Goal: Information Seeking & Learning: Learn about a topic

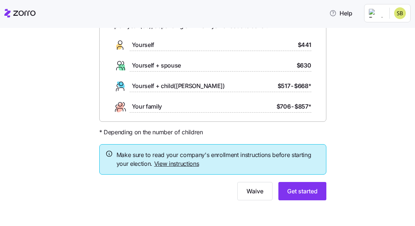
scroll to position [56, 0]
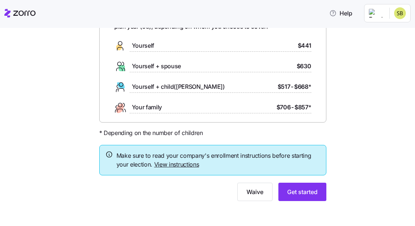
click at [306, 192] on span "Get started" at bounding box center [302, 191] width 30 height 9
click at [298, 190] on span "Get started" at bounding box center [302, 191] width 30 height 9
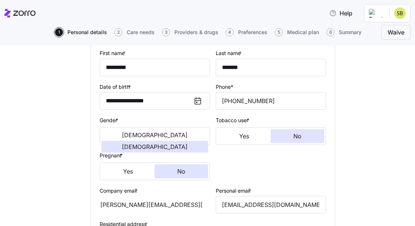
scroll to position [76, 0]
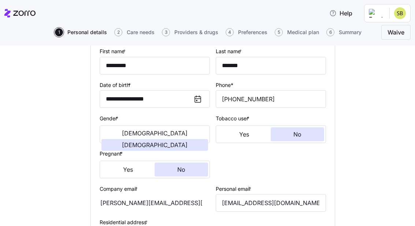
click at [298, 33] on span "Medical plan" at bounding box center [303, 32] width 32 height 5
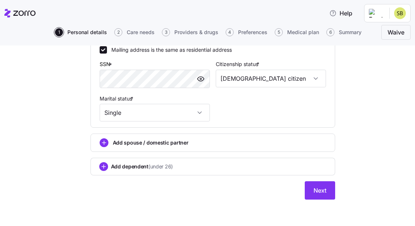
scroll to position [281, 0]
click at [320, 194] on button "Next" at bounding box center [320, 190] width 30 height 18
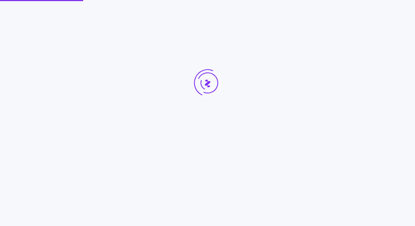
scroll to position [0, 0]
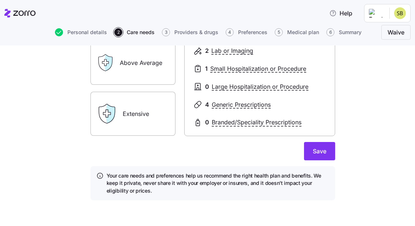
scroll to position [157, 0]
click at [326, 151] on span "Save" at bounding box center [320, 151] width 14 height 9
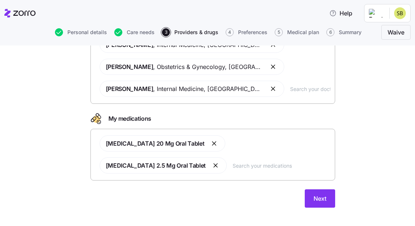
scroll to position [75, 0]
click at [320, 194] on span "Next" at bounding box center [319, 198] width 13 height 9
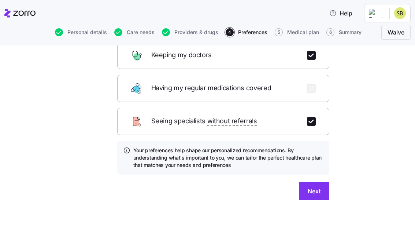
scroll to position [123, 0]
click at [314, 188] on button "Next" at bounding box center [314, 191] width 30 height 18
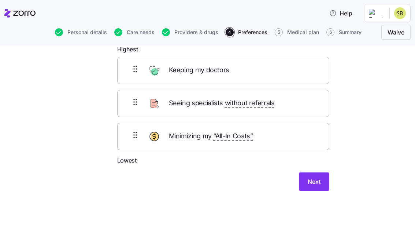
scroll to position [44, 0]
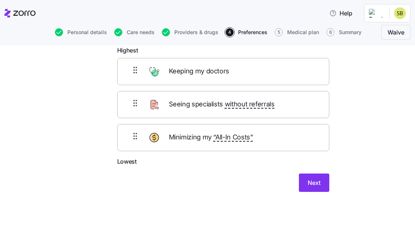
click at [315, 188] on button "Next" at bounding box center [314, 182] width 30 height 18
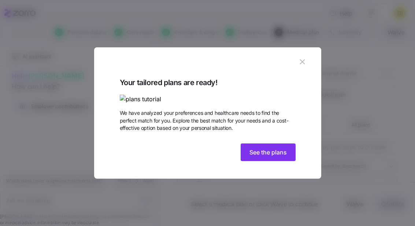
click at [259, 156] on span "See the plans" at bounding box center [267, 152] width 37 height 9
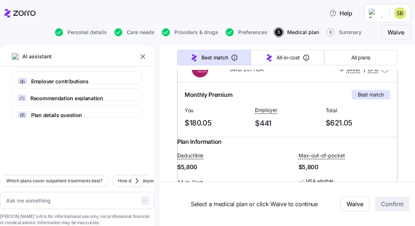
scroll to position [121, 0]
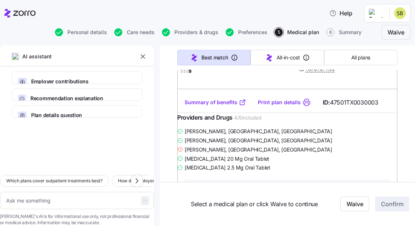
type textarea "x"
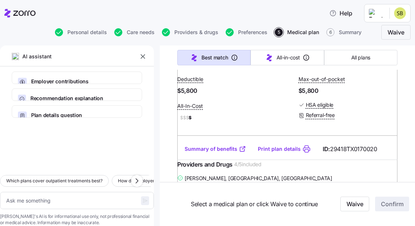
scroll to position [197, 0]
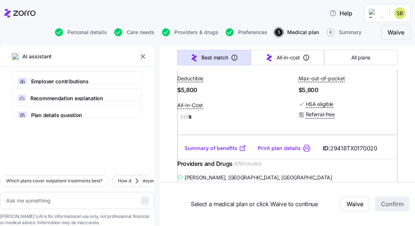
click at [214, 152] on link "Summary of benefits" at bounding box center [216, 147] width 62 height 7
